Goal: Information Seeking & Learning: Learn about a topic

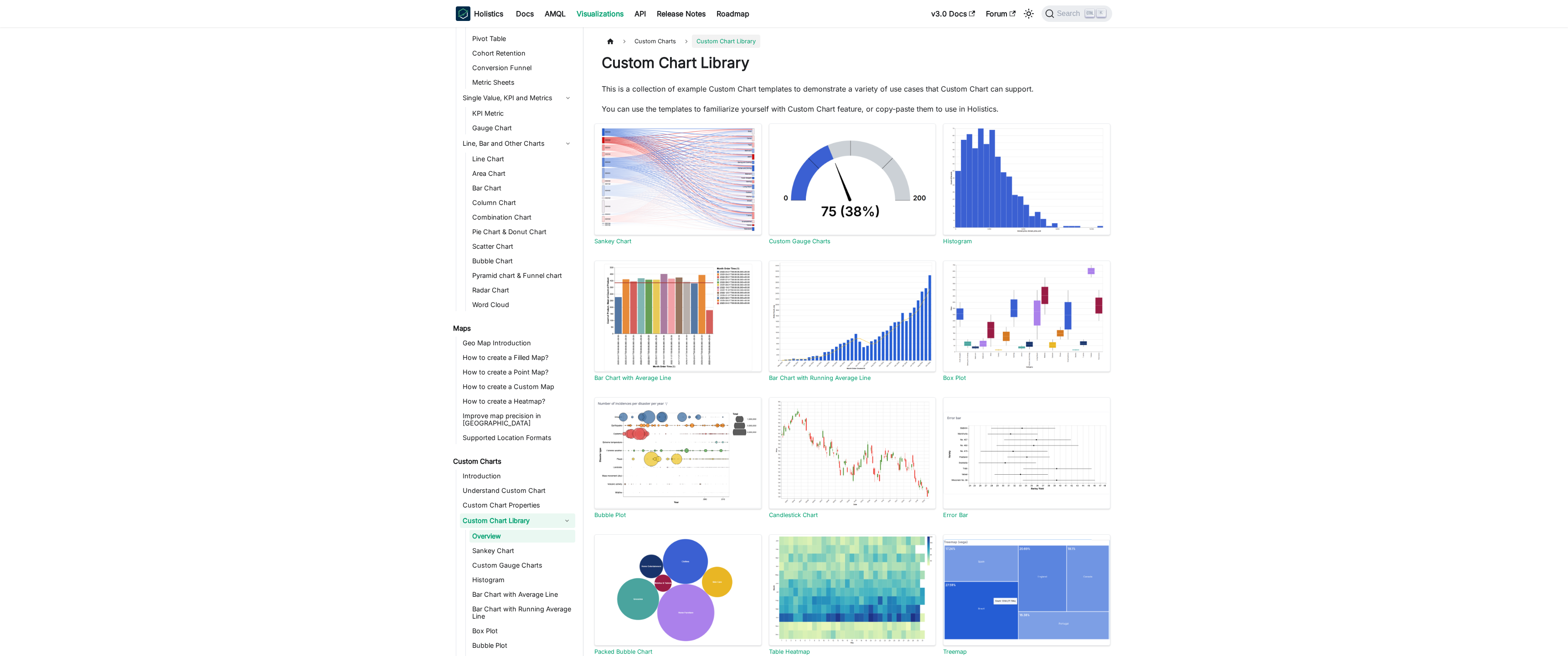
scroll to position [93, 0]
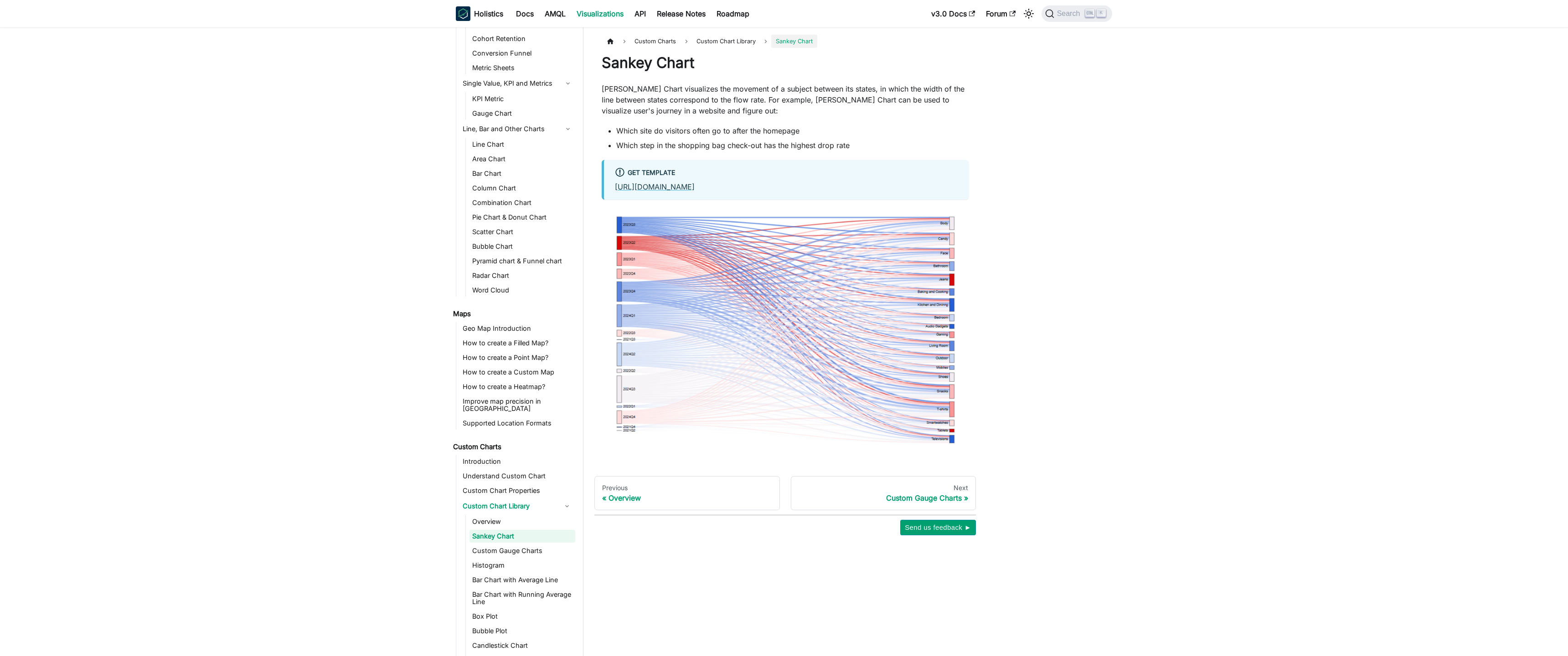
scroll to position [108, 0]
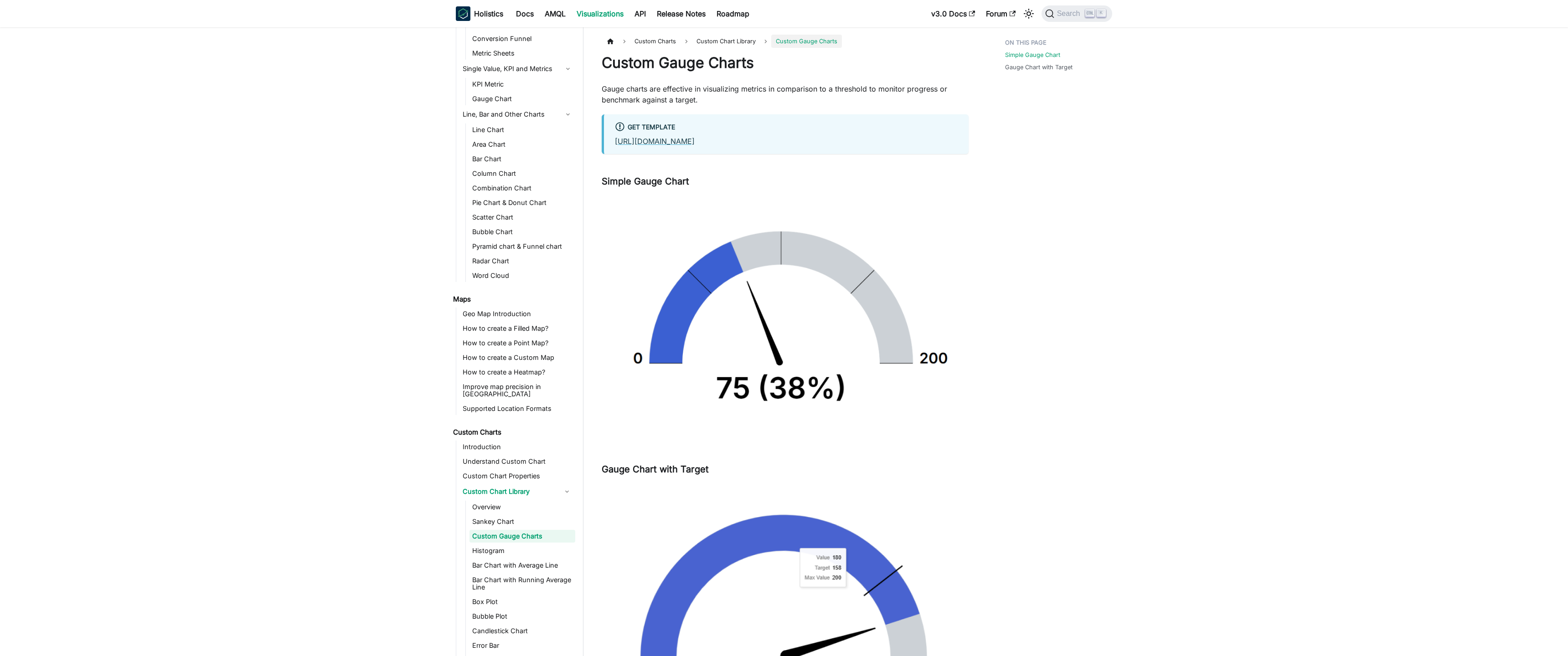
scroll to position [122, 0]
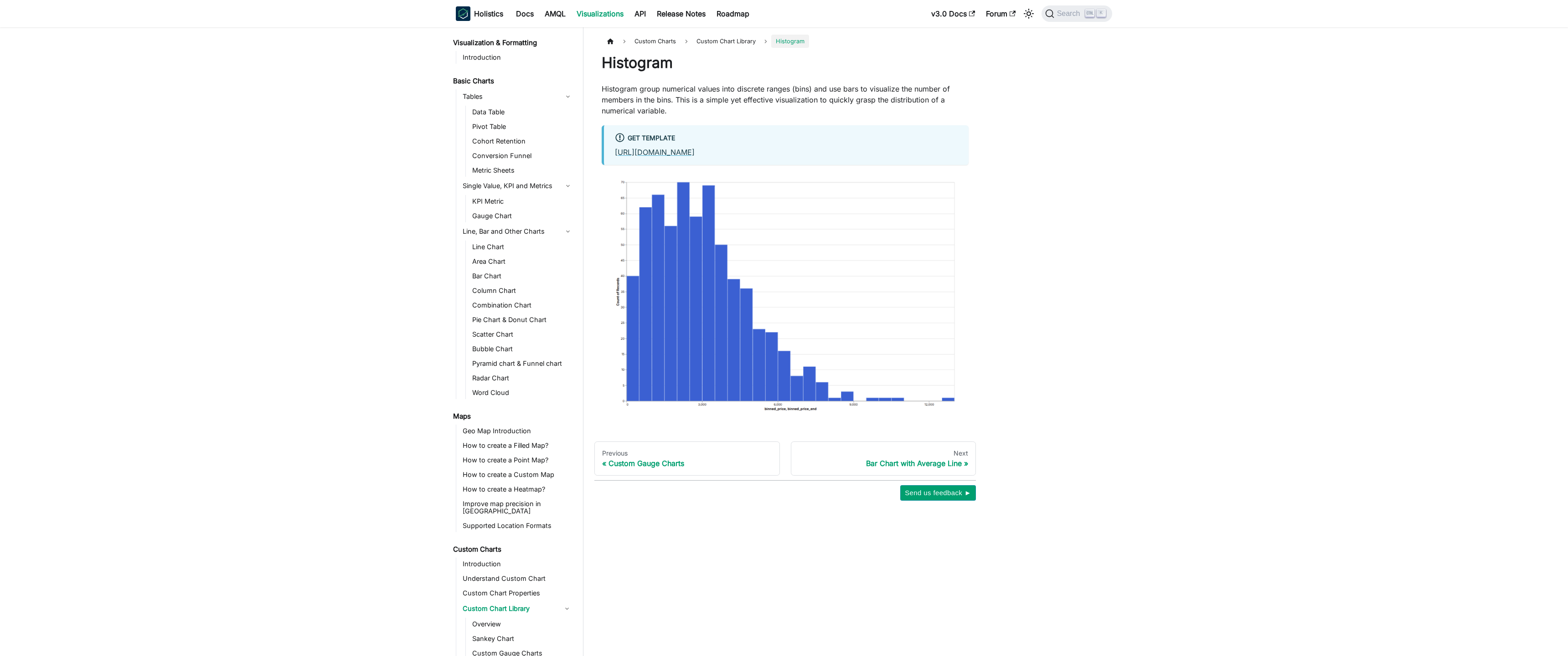
scroll to position [137, 0]
